Goal: Entertainment & Leisure: Consume media (video, audio)

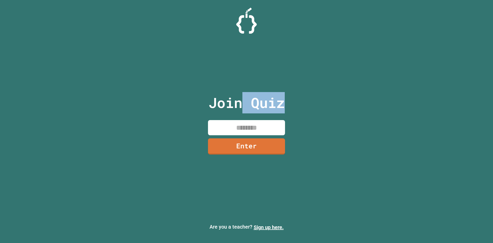
drag, startPoint x: 307, startPoint y: 109, endPoint x: 304, endPoint y: 127, distance: 18.1
click at [305, 121] on div "Join Quiz Enter Are you a teacher? Sign up here." at bounding box center [246, 121] width 493 height 243
click at [238, 134] on input at bounding box center [246, 127] width 77 height 15
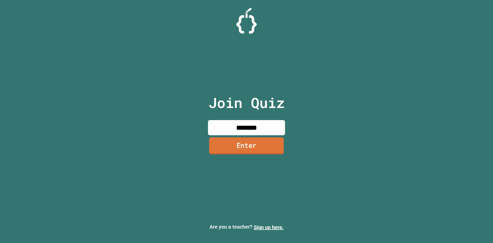
type input "********"
click at [238, 146] on link "Enter" at bounding box center [246, 145] width 75 height 17
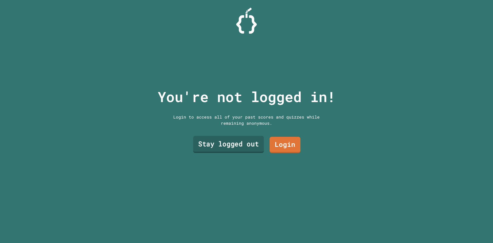
click at [229, 141] on link "Stay logged out" at bounding box center [228, 144] width 71 height 17
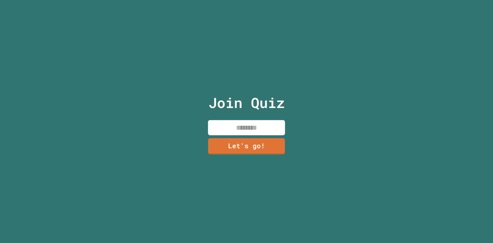
click at [227, 125] on input at bounding box center [246, 127] width 77 height 15
type input "**********"
click at [254, 139] on link "Let's go!" at bounding box center [247, 145] width 78 height 17
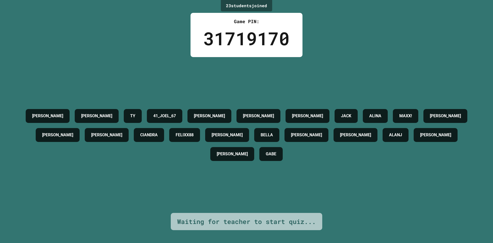
click at [395, 79] on div "[PERSON_NAME] [PERSON_NAME] 41_JOEL_67 [PERSON_NAME] [PERSON_NAME] [PERSON_NAME…" at bounding box center [247, 135] width 468 height 156
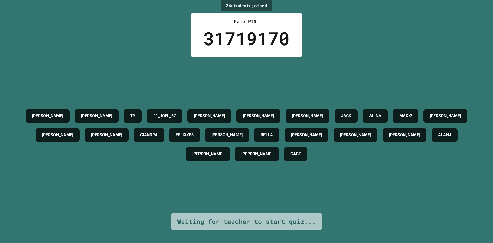
click at [443, 224] on div "24 student s joined Game PIN: 31719170 [PERSON_NAME] [PERSON_NAME] 41_JOEL_67 […" at bounding box center [246, 121] width 493 height 243
click at [447, 211] on div "24 student s joined Game PIN: 31719170 [PERSON_NAME] [PERSON_NAME] 41_JOEL_67 […" at bounding box center [246, 121] width 493 height 243
drag, startPoint x: 443, startPoint y: 214, endPoint x: 442, endPoint y: 209, distance: 4.6
click at [443, 212] on div "24 student s joined Game PIN: 31719170 [PERSON_NAME] [PERSON_NAME] 41_JOEL_67 […" at bounding box center [246, 121] width 493 height 243
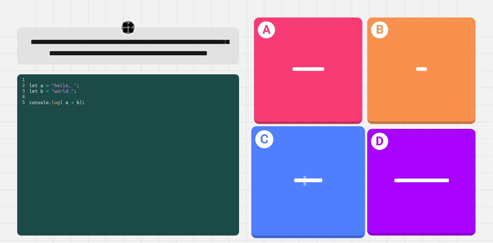
drag, startPoint x: 299, startPoint y: 143, endPoint x: 301, endPoint y: 150, distance: 7.0
click at [301, 150] on div "**********" at bounding box center [309, 182] width 114 height 112
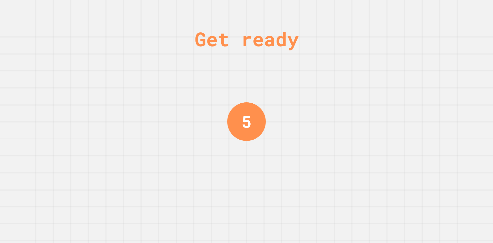
click at [413, 84] on div "Get ready 5" at bounding box center [246, 121] width 493 height 243
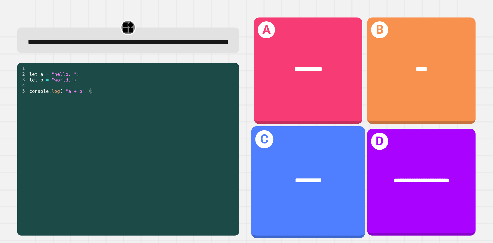
drag, startPoint x: 321, startPoint y: 171, endPoint x: 320, endPoint y: 174, distance: 3.1
click at [320, 176] on div "**********" at bounding box center [308, 181] width 89 height 10
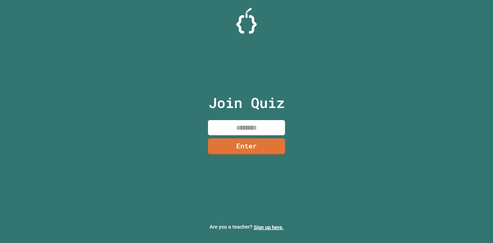
click at [258, 126] on input at bounding box center [246, 127] width 77 height 15
click at [249, 150] on link "Enter" at bounding box center [247, 145] width 78 height 17
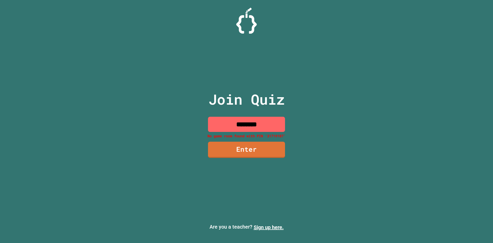
click at [263, 124] on input "********" at bounding box center [246, 124] width 77 height 15
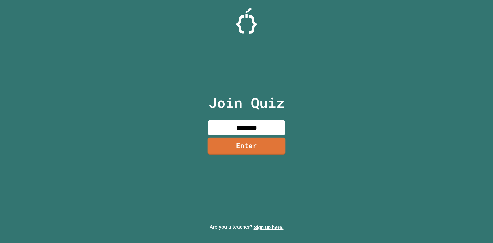
type input "********"
click at [264, 147] on link "Enter" at bounding box center [247, 145] width 78 height 17
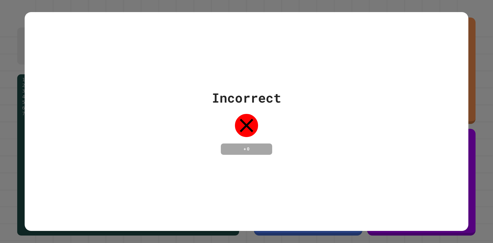
click at [344, 128] on div "Incorrect + 0" at bounding box center [247, 121] width 444 height 67
click at [344, 127] on div "Incorrect + 0" at bounding box center [247, 121] width 444 height 67
click at [345, 126] on div "Incorrect + 0" at bounding box center [247, 121] width 444 height 67
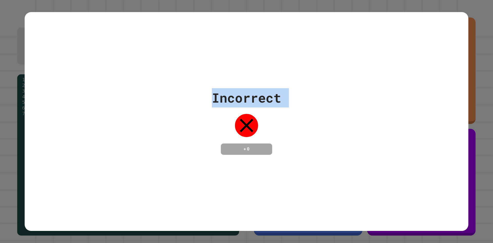
click at [345, 126] on div "Incorrect + 0" at bounding box center [247, 121] width 444 height 67
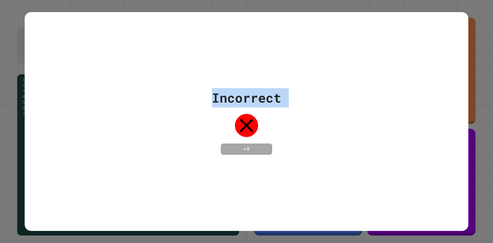
click at [345, 126] on div "Incorrect + 0" at bounding box center [247, 121] width 444 height 67
click at [344, 126] on div "Incorrect + 0" at bounding box center [247, 121] width 444 height 67
drag, startPoint x: 344, startPoint y: 126, endPoint x: 313, endPoint y: 131, distance: 31.5
click at [344, 126] on div "Incorrect + 0" at bounding box center [247, 121] width 444 height 67
click at [314, 131] on div "Incorrect + 0" at bounding box center [247, 121] width 444 height 67
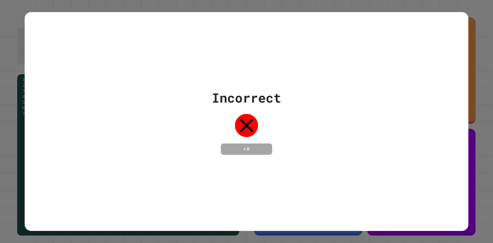
click at [315, 129] on div "Incorrect + 0" at bounding box center [247, 121] width 444 height 67
click at [316, 129] on div "Incorrect + 0" at bounding box center [247, 121] width 444 height 67
click at [317, 126] on div "Incorrect + 0" at bounding box center [247, 121] width 444 height 67
click at [317, 127] on div "Incorrect + 0" at bounding box center [247, 121] width 444 height 67
click at [315, 127] on div "Incorrect + 0" at bounding box center [247, 121] width 444 height 67
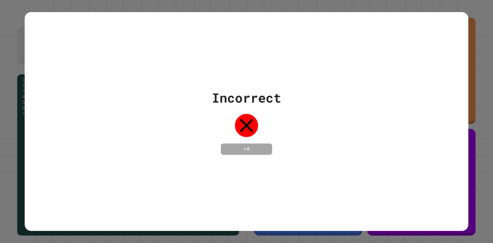
click at [315, 127] on div "Incorrect + 0" at bounding box center [247, 121] width 444 height 67
drag, startPoint x: 76, startPoint y: 139, endPoint x: 76, endPoint y: 26, distance: 112.5
drag, startPoint x: 76, startPoint y: 26, endPoint x: 176, endPoint y: 15, distance: 100.9
drag, startPoint x: 176, startPoint y: 15, endPoint x: 379, endPoint y: 140, distance: 238.4
drag, startPoint x: 380, startPoint y: 139, endPoint x: 345, endPoint y: 143, distance: 34.9
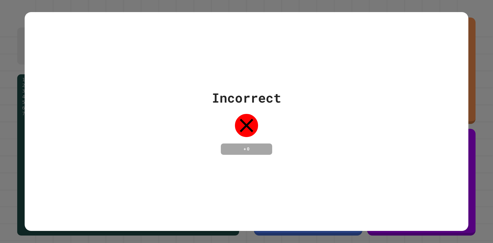
drag, startPoint x: 345, startPoint y: 143, endPoint x: 249, endPoint y: 163, distance: 97.7
drag, startPoint x: 249, startPoint y: 163, endPoint x: 245, endPoint y: 219, distance: 56.2
click at [245, 219] on div "Incorrect + 0" at bounding box center [247, 121] width 444 height 219
click at [357, 200] on div "Incorrect + 0" at bounding box center [247, 121] width 444 height 219
click at [259, 157] on div "Incorrect + 0" at bounding box center [247, 121] width 444 height 219
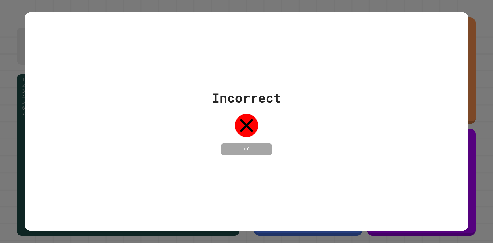
drag, startPoint x: 265, startPoint y: 147, endPoint x: 263, endPoint y: 134, distance: 13.3
click at [265, 136] on div "Incorrect + 0" at bounding box center [246, 121] width 69 height 67
click at [208, 143] on div "Incorrect + 0" at bounding box center [247, 121] width 444 height 67
drag, startPoint x: 256, startPoint y: 144, endPoint x: 416, endPoint y: 162, distance: 161.6
click at [327, 152] on div "Incorrect + 0" at bounding box center [247, 121] width 444 height 67
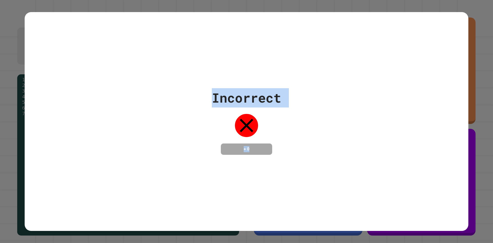
drag, startPoint x: 103, startPoint y: 71, endPoint x: 436, endPoint y: 217, distance: 363.6
click at [436, 217] on div "Incorrect + 0" at bounding box center [247, 121] width 444 height 219
click at [353, 153] on div "Incorrect + 0" at bounding box center [247, 121] width 444 height 67
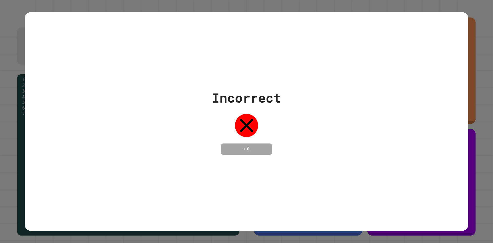
click at [355, 152] on div "Incorrect + 0" at bounding box center [247, 121] width 444 height 67
click at [355, 151] on div "Incorrect + 0" at bounding box center [247, 121] width 444 height 67
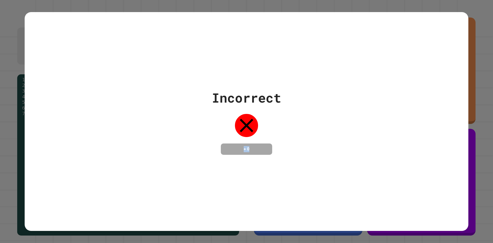
click at [355, 151] on div "Incorrect + 0" at bounding box center [247, 121] width 444 height 67
drag, startPoint x: 355, startPoint y: 151, endPoint x: 341, endPoint y: 21, distance: 130.7
click at [351, 6] on div "Incorrect + 0" at bounding box center [246, 121] width 493 height 243
click at [201, 146] on div "Incorrect + 0" at bounding box center [247, 121] width 444 height 67
drag, startPoint x: 201, startPoint y: 87, endPoint x: 322, endPoint y: 116, distance: 124.6
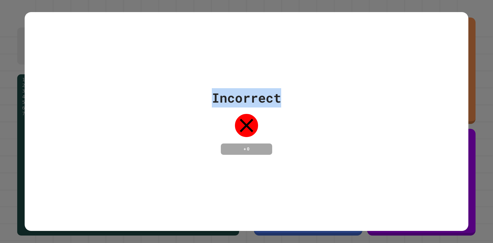
click at [322, 116] on div "Incorrect + 0" at bounding box center [247, 121] width 444 height 67
drag, startPoint x: 368, startPoint y: 203, endPoint x: 493, endPoint y: 255, distance: 134.8
click at [493, 243] on html "**********" at bounding box center [246, 121] width 493 height 243
click at [379, 184] on div "Incorrect + 0" at bounding box center [247, 121] width 444 height 219
click at [248, 137] on div "Incorrect + 0" at bounding box center [246, 121] width 69 height 67
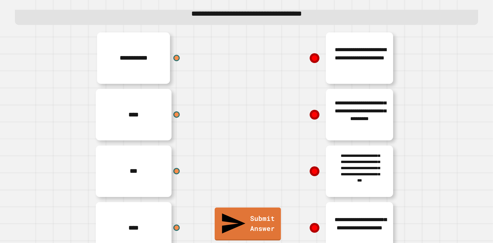
scroll to position [47, 0]
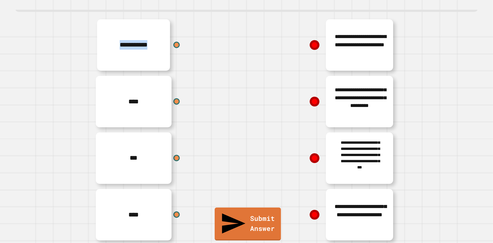
drag, startPoint x: 169, startPoint y: 36, endPoint x: 188, endPoint y: 29, distance: 20.5
click at [188, 29] on div "**********" at bounding box center [169, 45] width 154 height 57
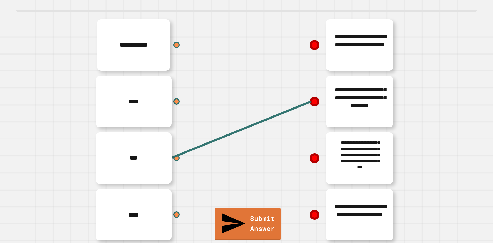
click at [177, 93] on div "****" at bounding box center [169, 101] width 154 height 57
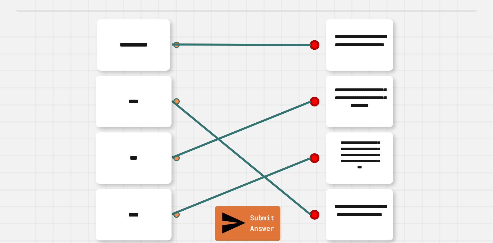
click at [263, 226] on link "Submit Answer" at bounding box center [248, 223] width 66 height 34
